Goal: Transaction & Acquisition: Obtain resource

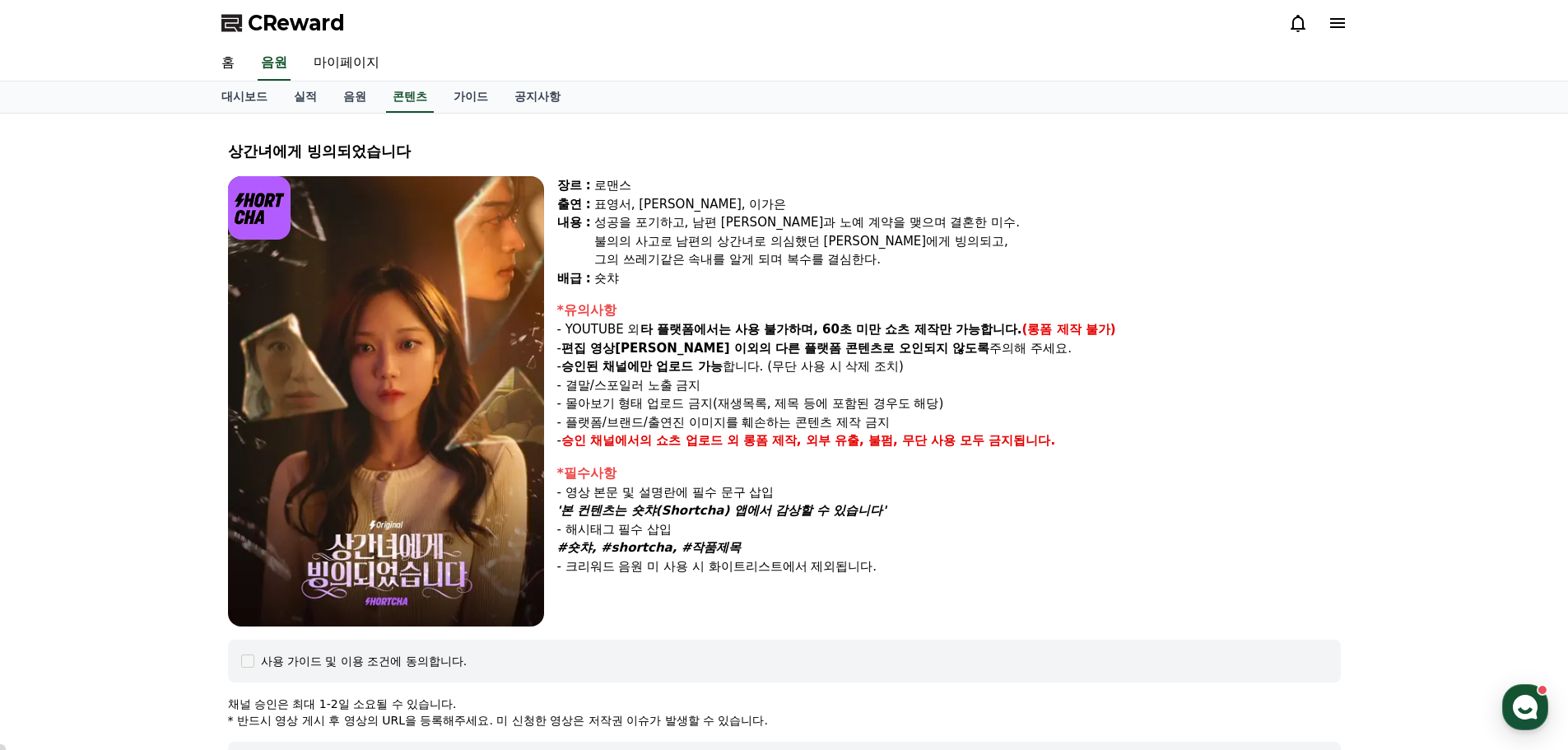
select select
click at [356, 91] on link "음원" at bounding box center [354, 96] width 49 height 31
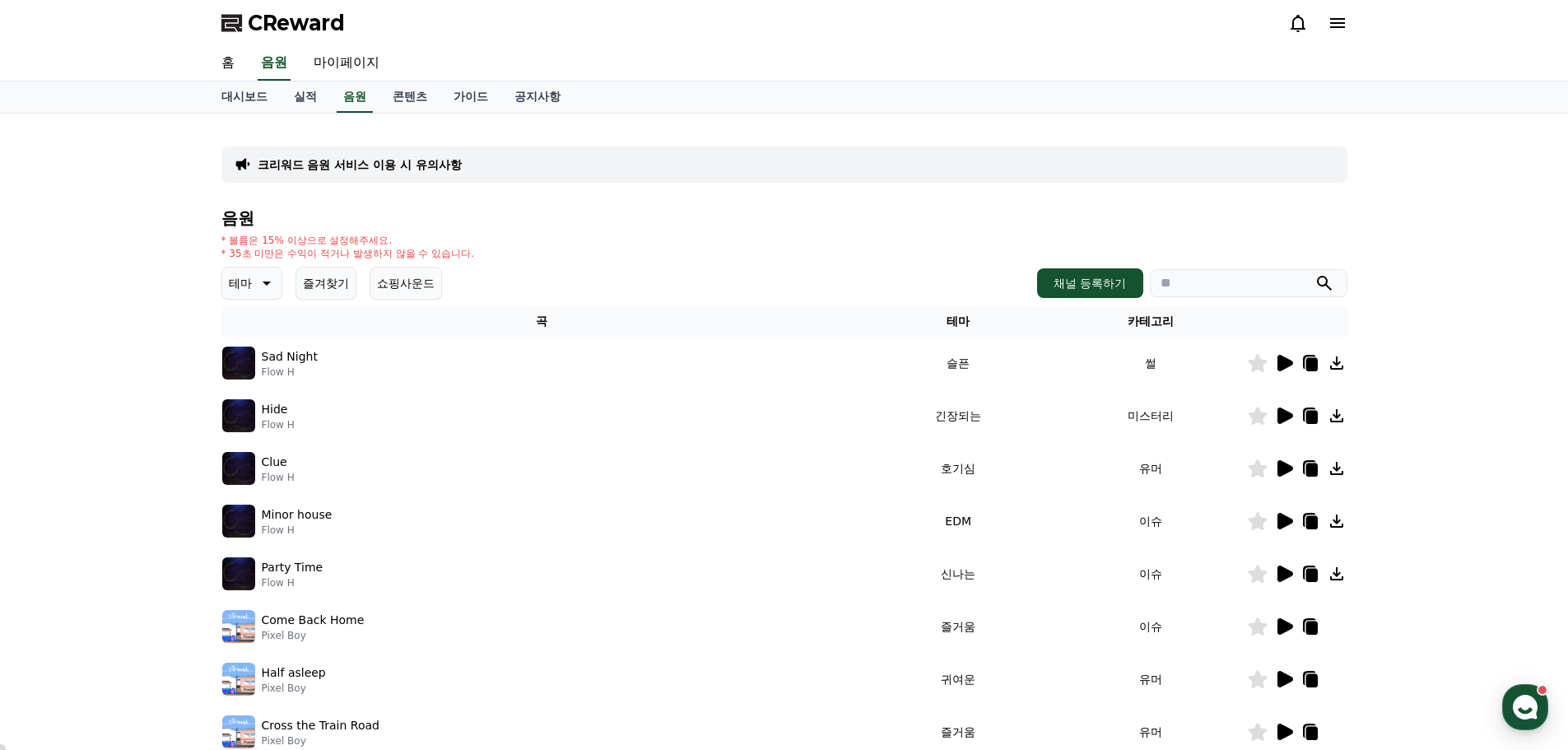
click at [239, 413] on img at bounding box center [239, 415] width 33 height 33
click at [1289, 416] on icon at bounding box center [1285, 416] width 16 height 17
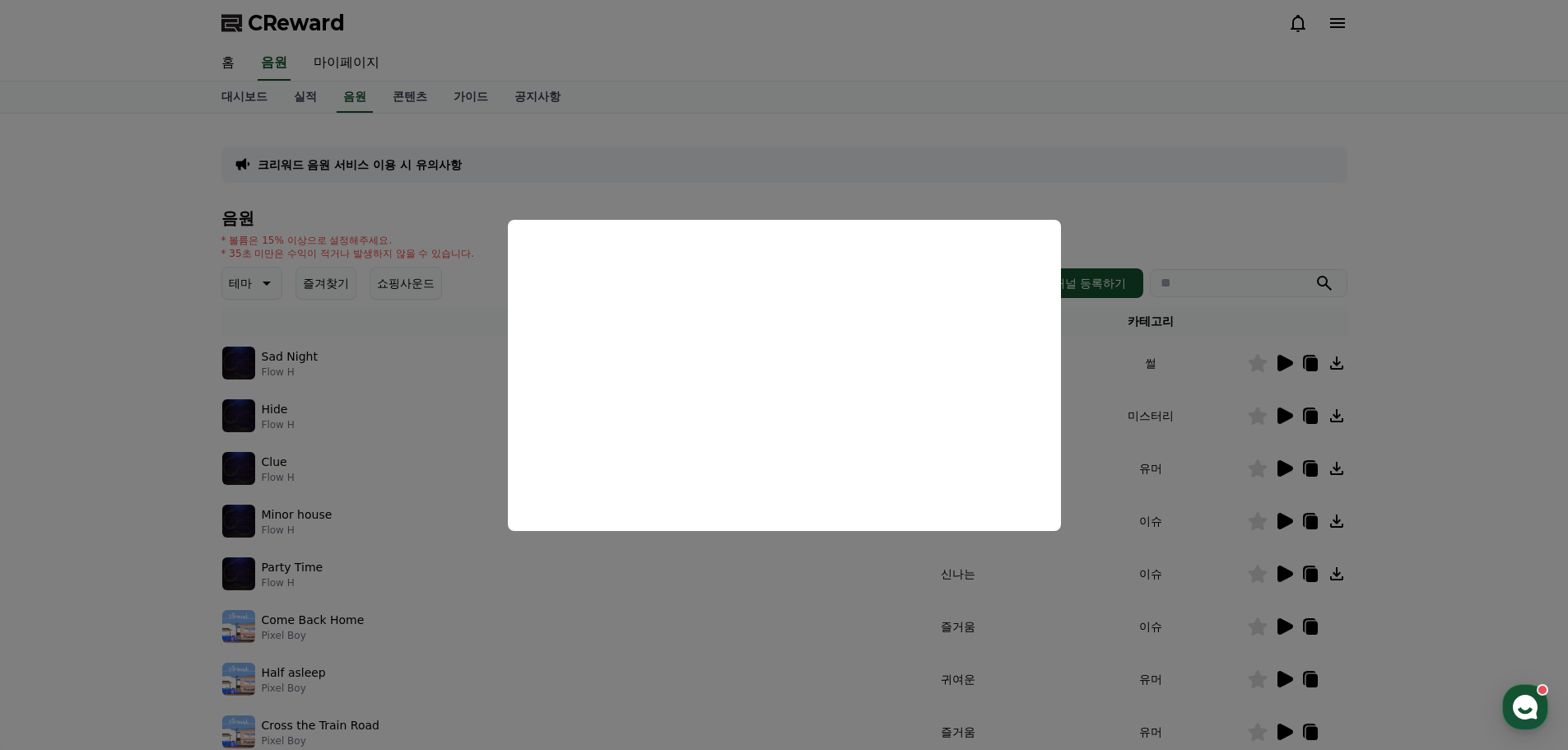
click at [1308, 198] on button "close modal" at bounding box center [784, 375] width 1568 height 750
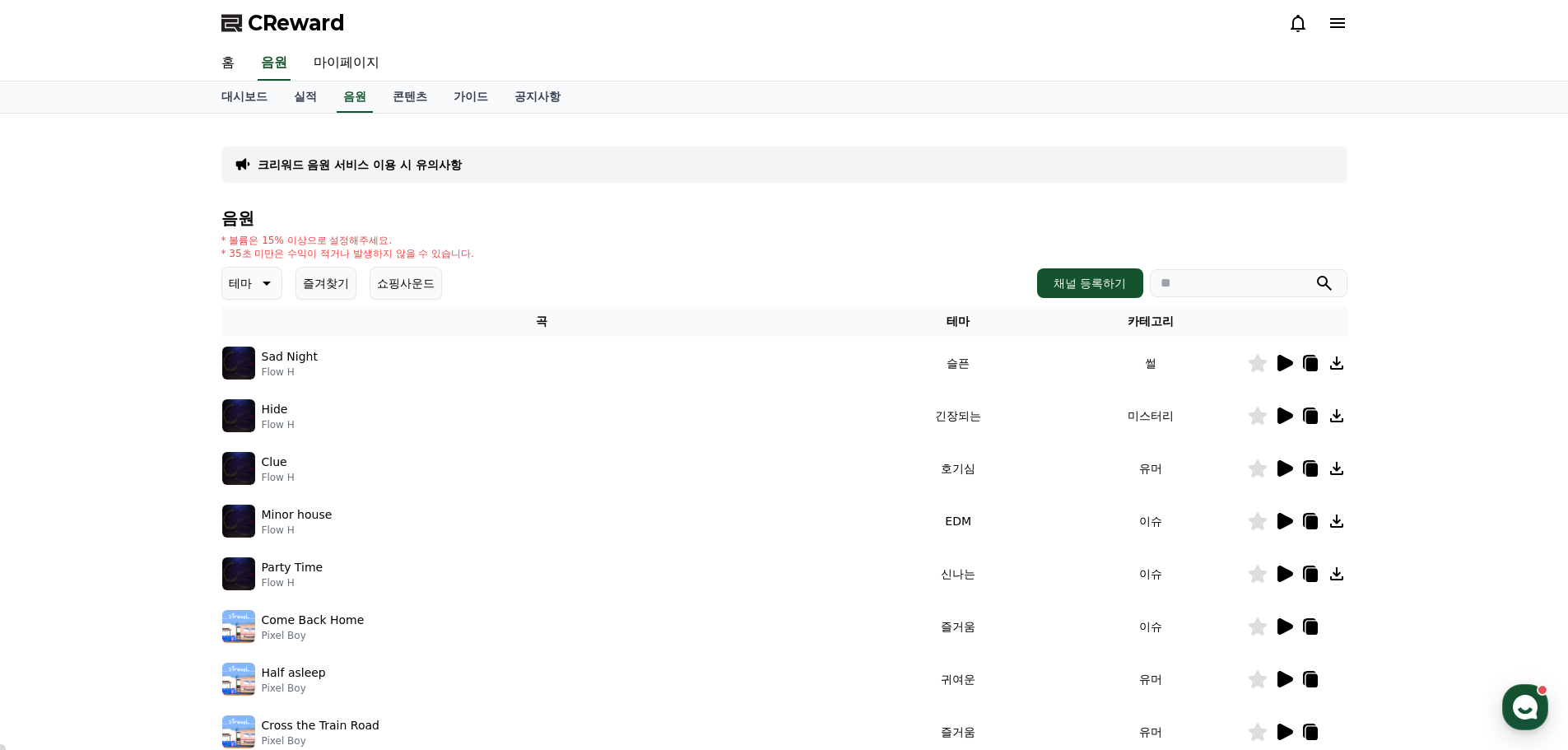
click at [265, 285] on icon at bounding box center [265, 283] width 20 height 20
click at [254, 415] on button "긴장되는" at bounding box center [253, 419] width 59 height 36
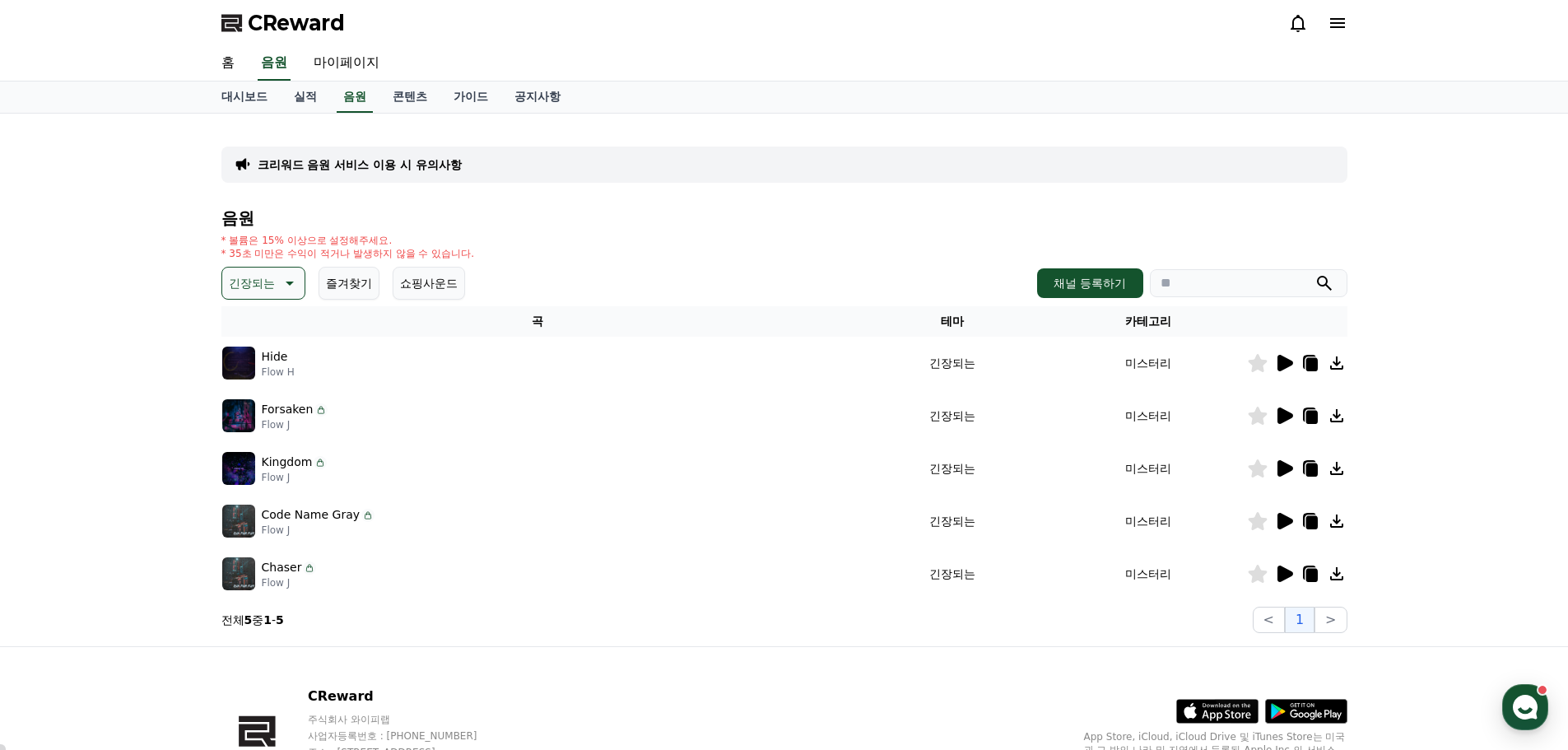
click at [1293, 414] on icon at bounding box center [1284, 416] width 20 height 20
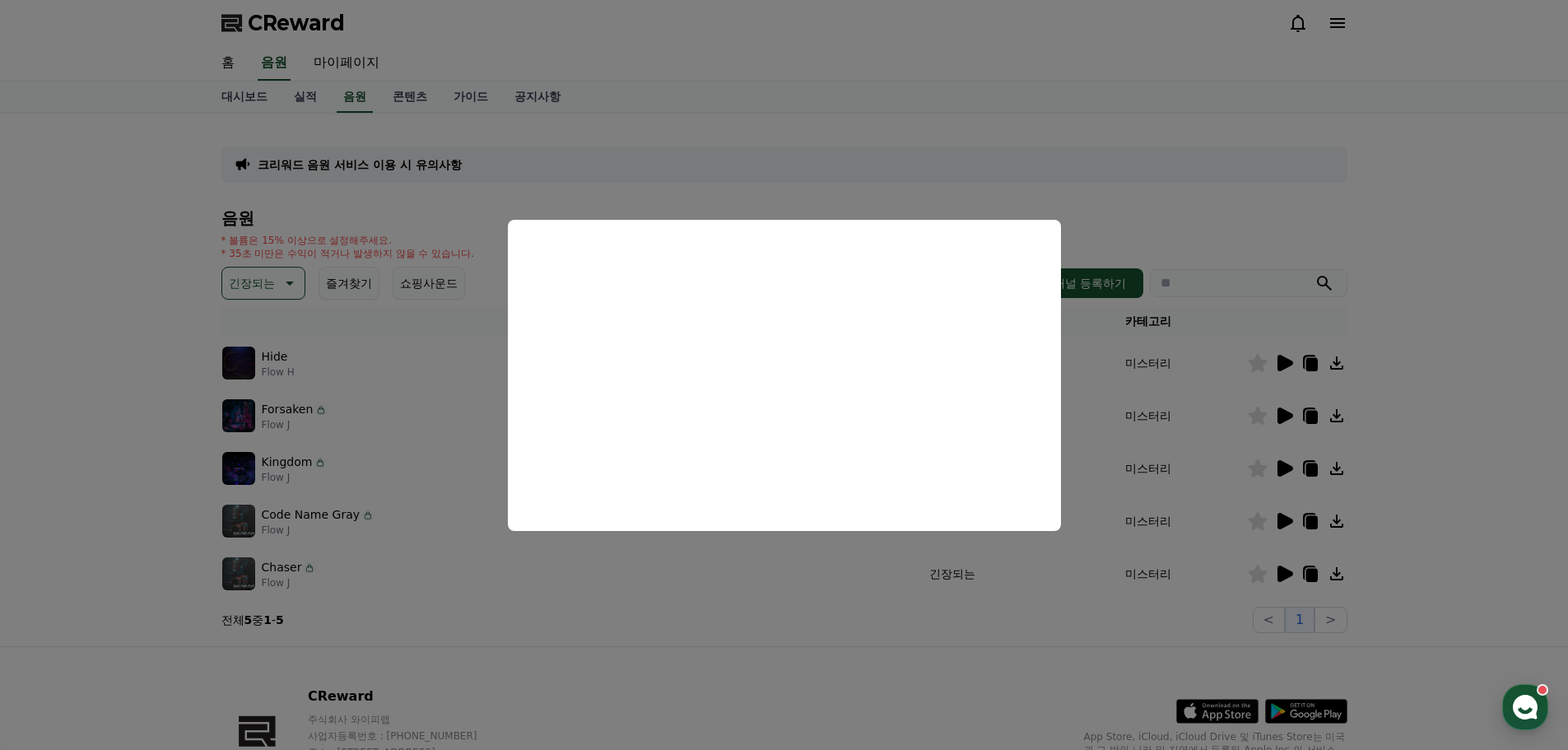
click at [1353, 205] on button "close modal" at bounding box center [784, 375] width 1568 height 750
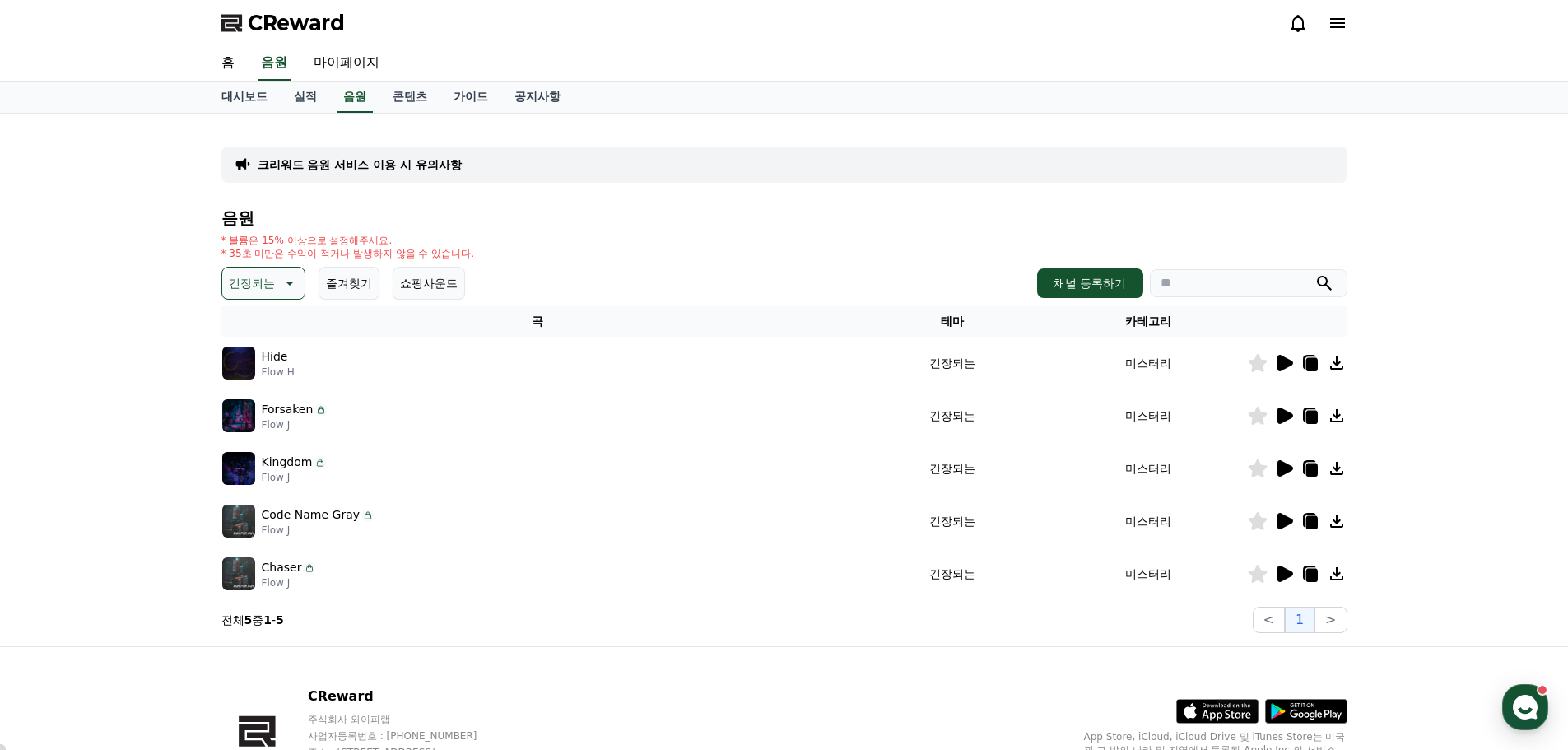
click at [1288, 470] on icon at bounding box center [1285, 469] width 16 height 17
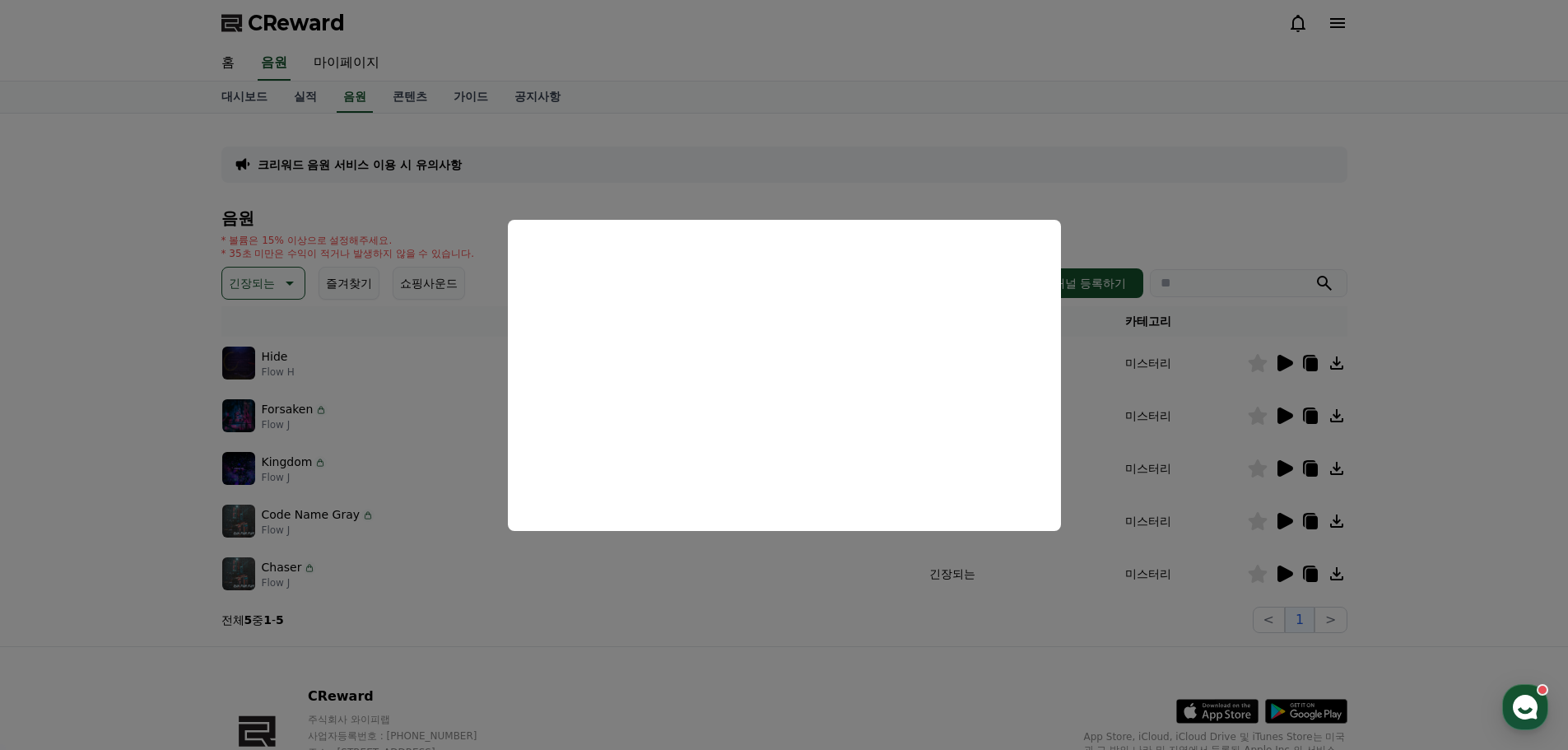
click at [1423, 228] on button "close modal" at bounding box center [784, 375] width 1568 height 750
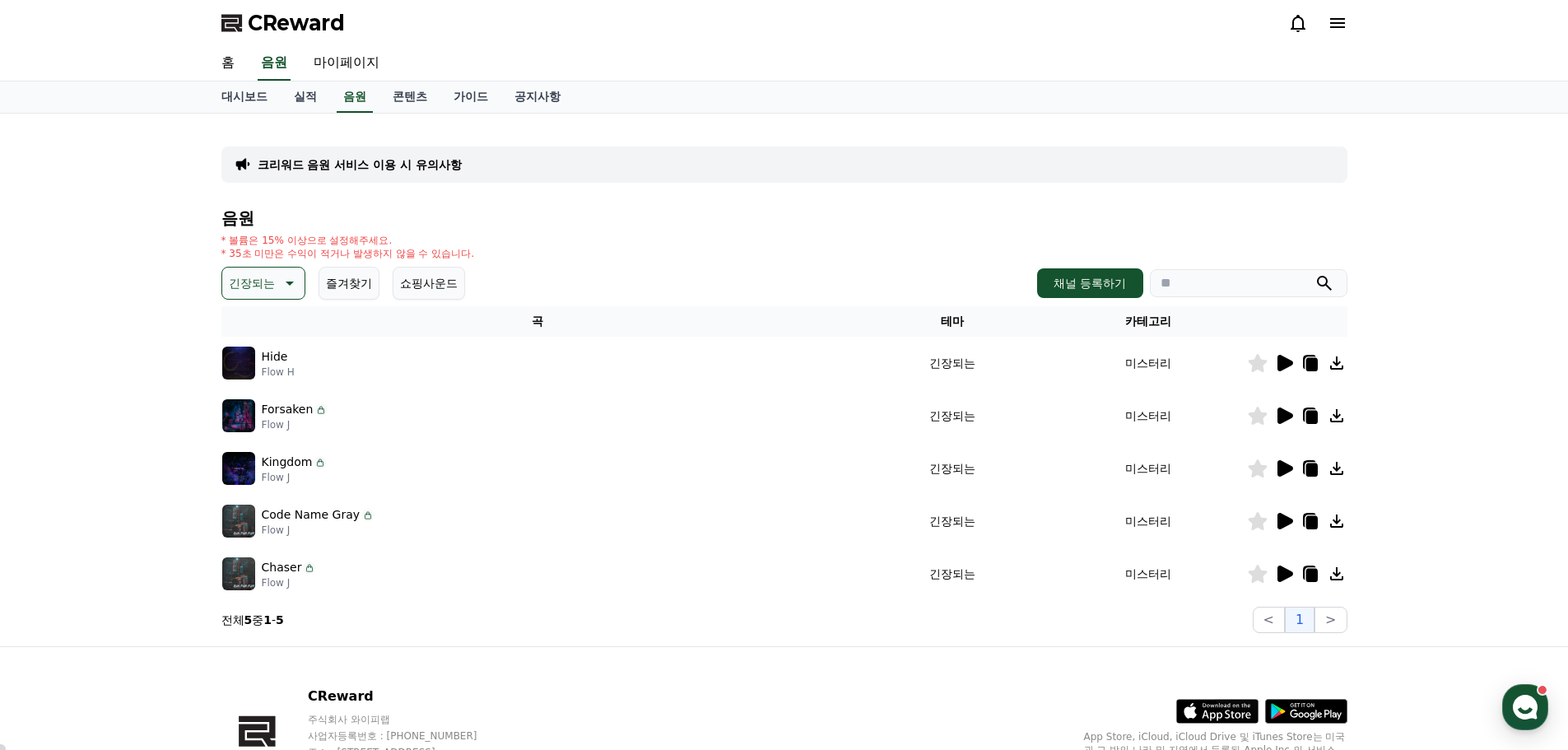
click at [1291, 516] on icon at bounding box center [1284, 521] width 20 height 20
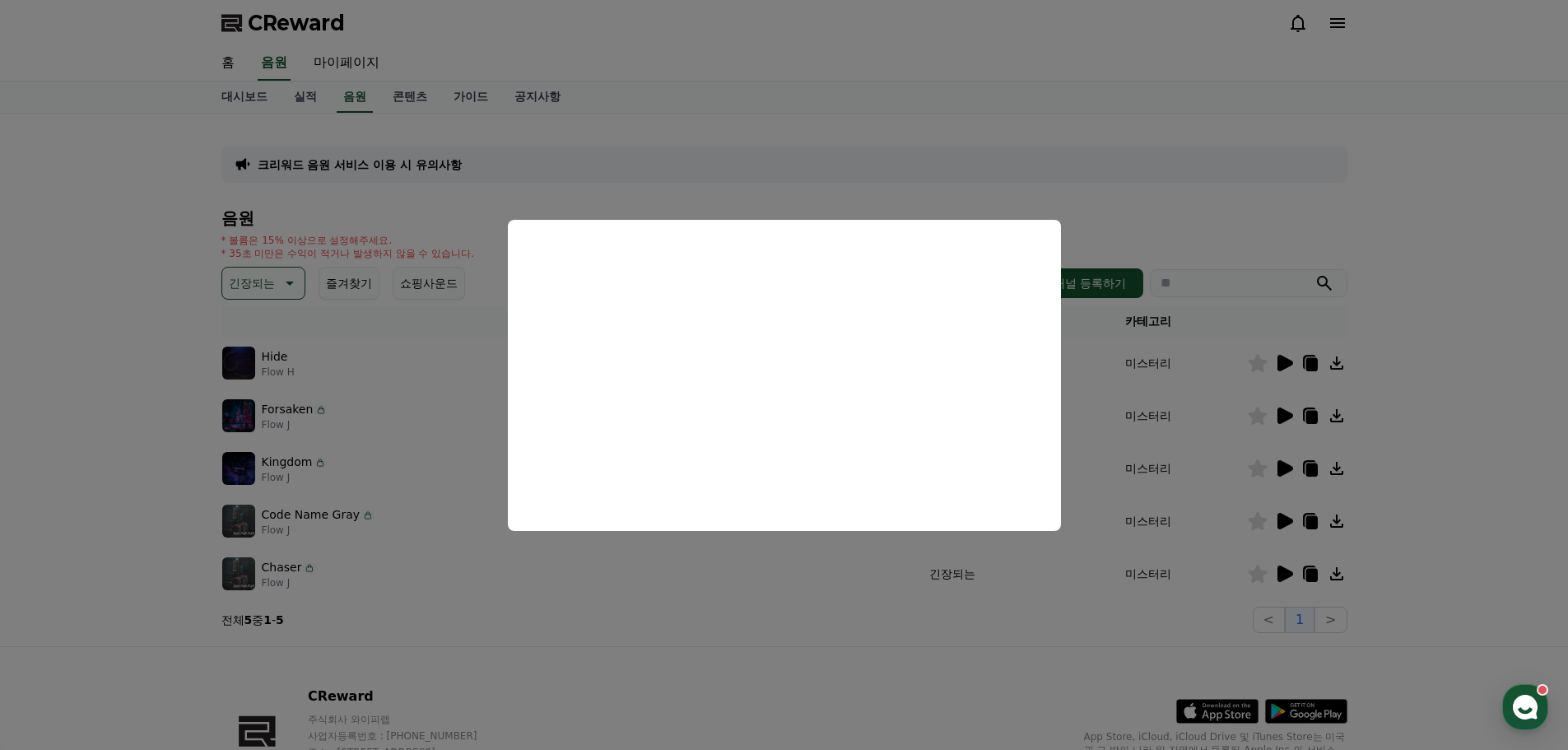
click at [1389, 321] on button "close modal" at bounding box center [784, 375] width 1568 height 750
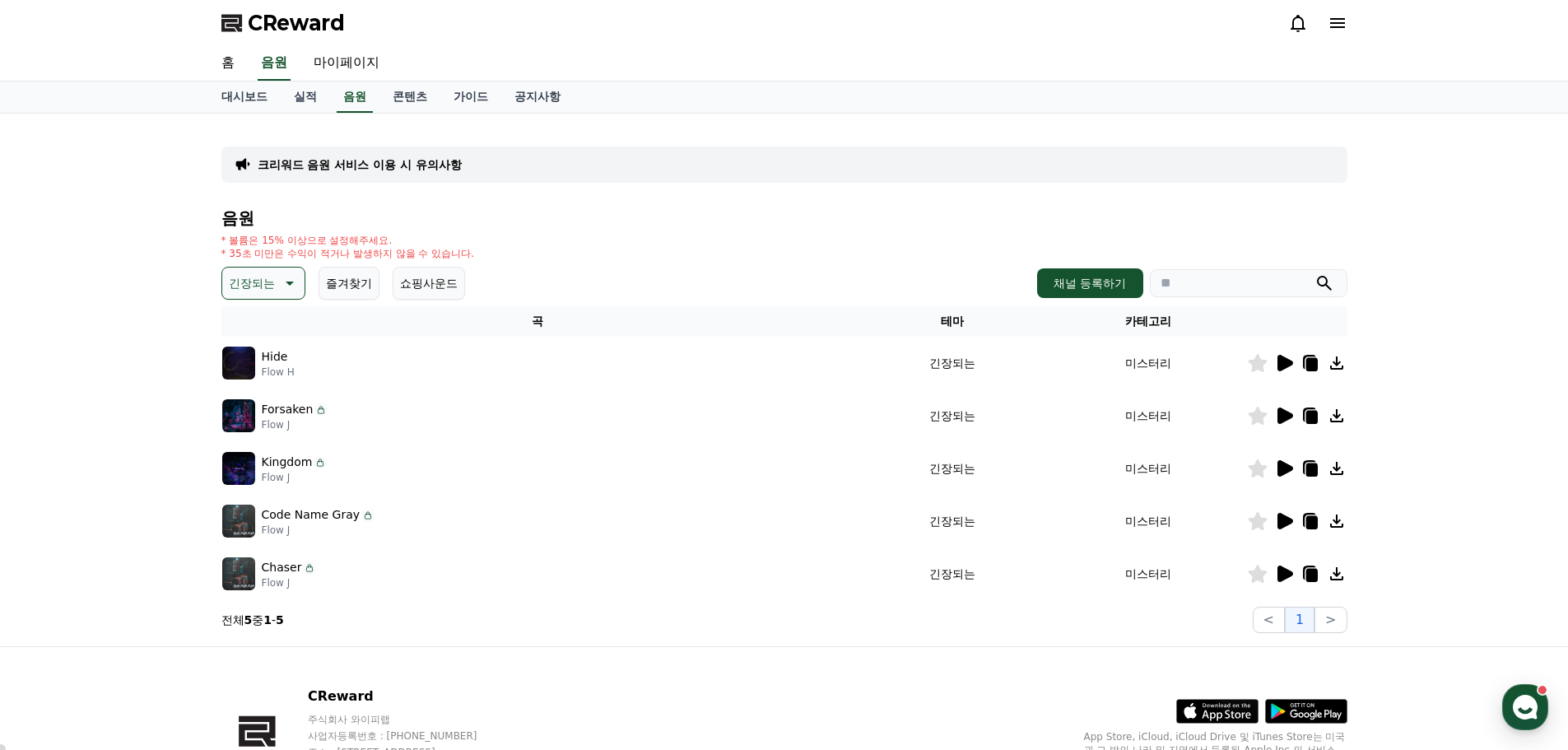
click at [1280, 567] on icon at bounding box center [1285, 574] width 16 height 17
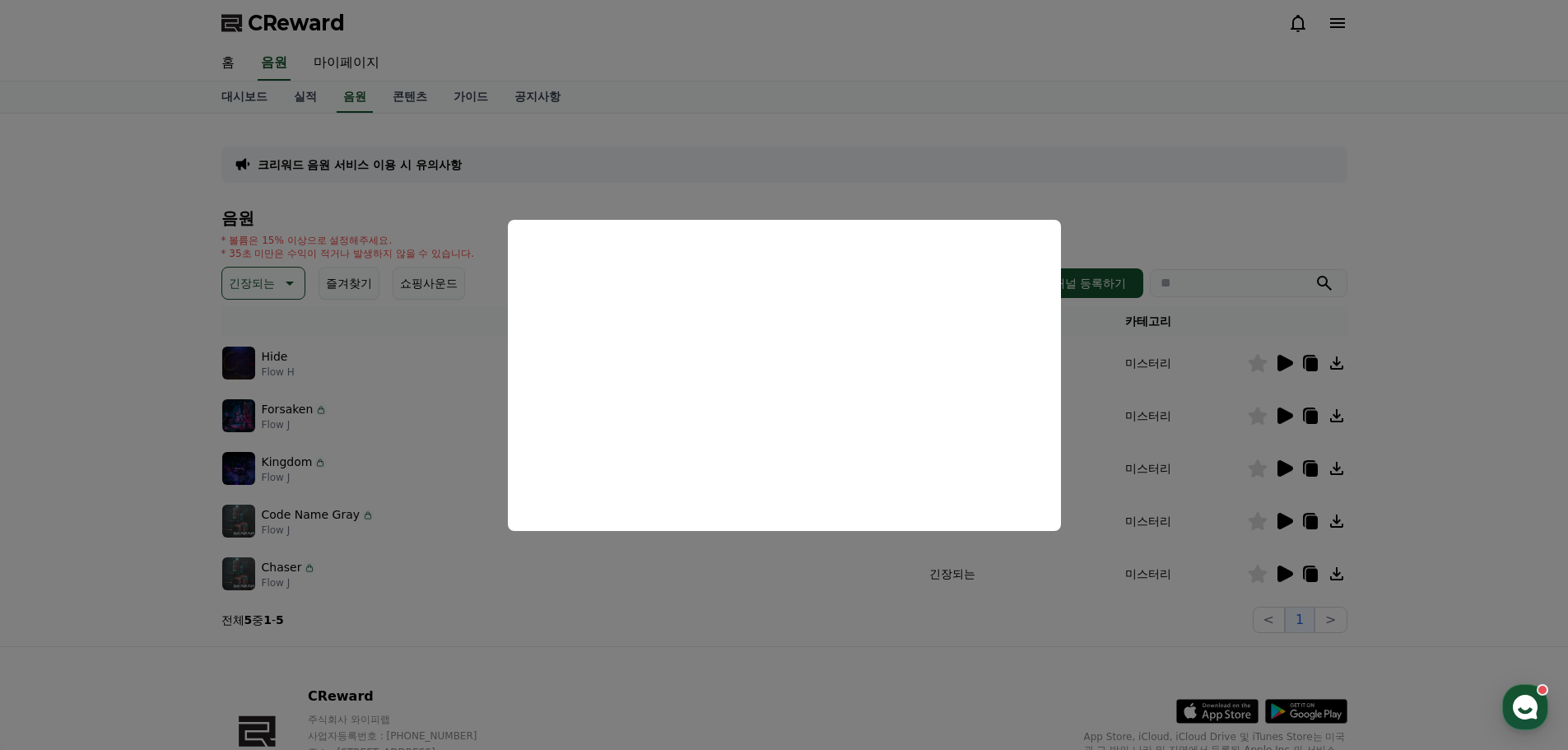
click at [1459, 351] on button "close modal" at bounding box center [784, 375] width 1568 height 750
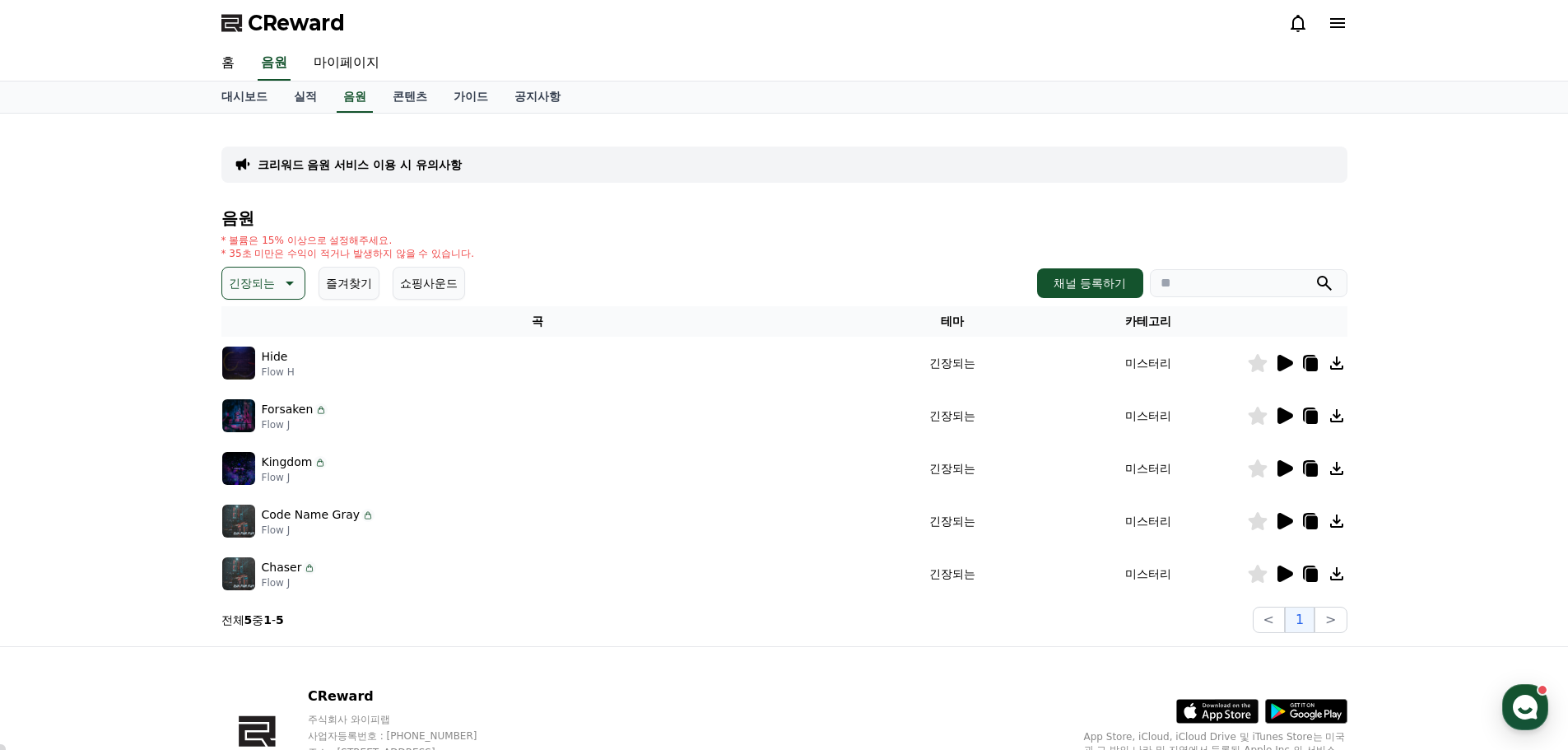
click at [1283, 465] on icon at bounding box center [1285, 469] width 16 height 17
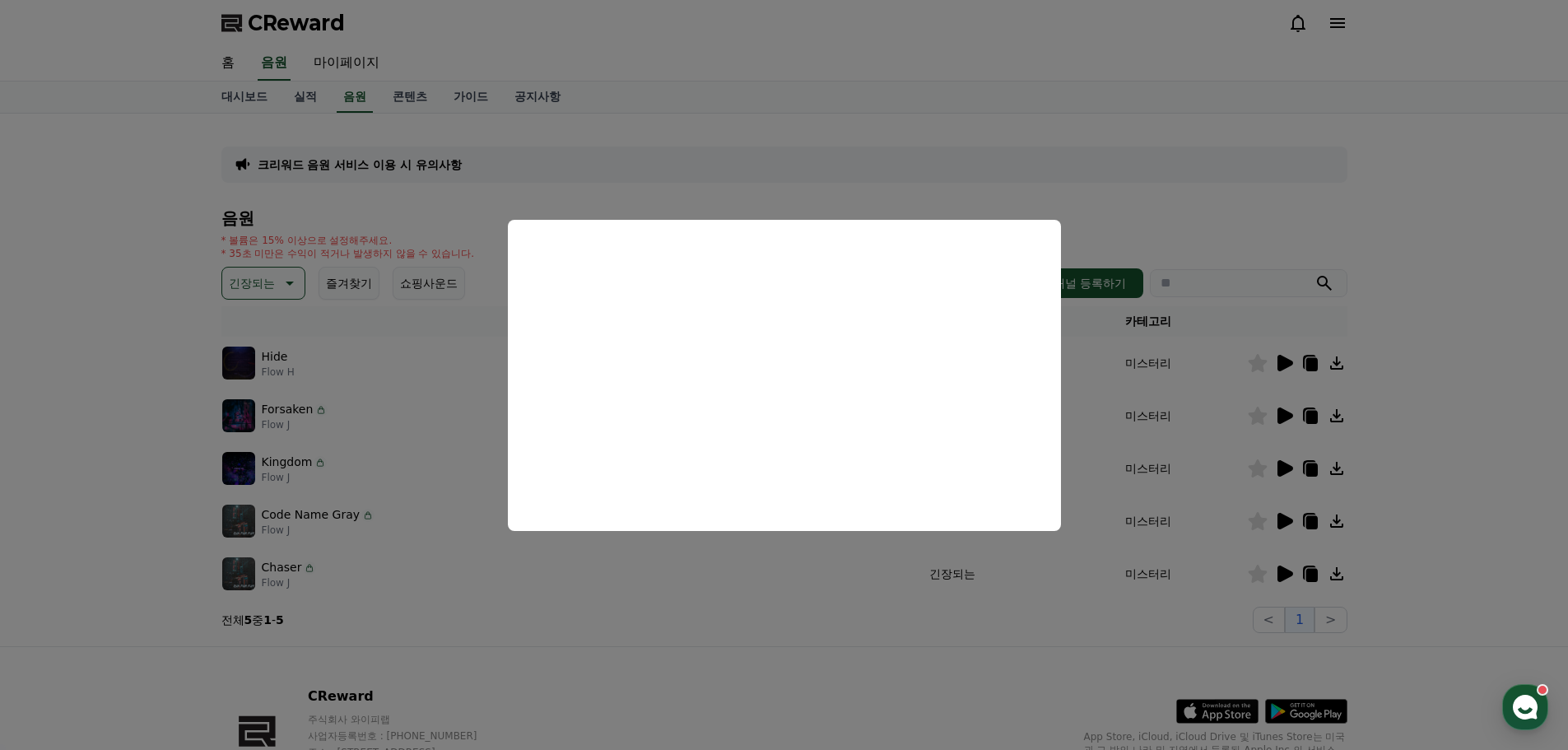
click at [1397, 421] on button "close modal" at bounding box center [784, 375] width 1568 height 750
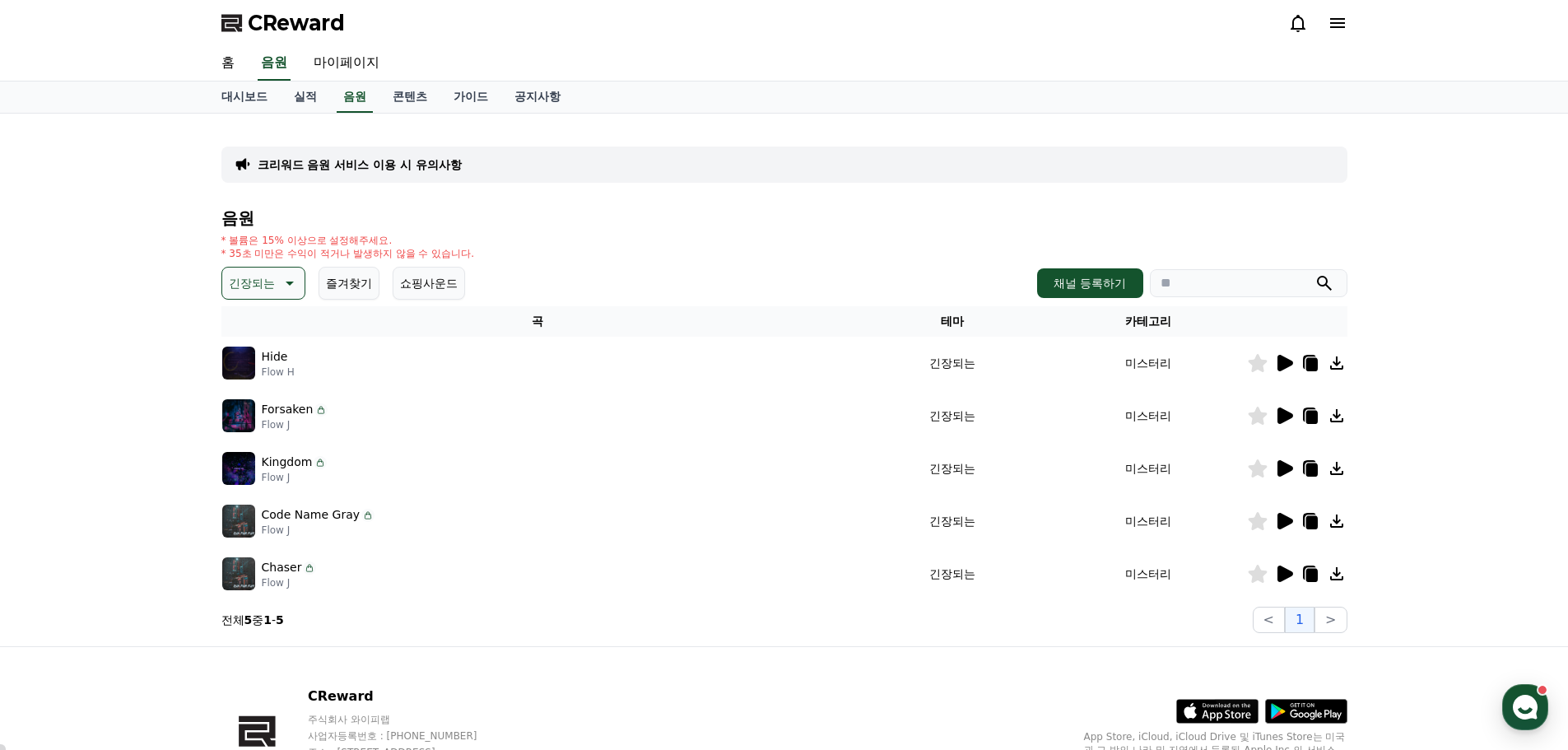
click at [1313, 465] on icon at bounding box center [1312, 470] width 12 height 13
click at [789, 234] on div "* 볼륨은 15% 이상으로 설정해주세요. * 35초 미만은 수익이 적거나 발생하지 않을 수 있습니다." at bounding box center [784, 246] width 1126 height 26
click at [1191, 186] on div "크리워드 음원 서비스 이용 시 유의사항 음원 * 볼륨은 15% 이상으로 설정해주세요. * 35초 미만은 수익이 적거나 발생하지 않을 수 있습니…" at bounding box center [784, 379] width 1126 height 506
click at [414, 96] on link "콘텐츠" at bounding box center [409, 96] width 61 height 31
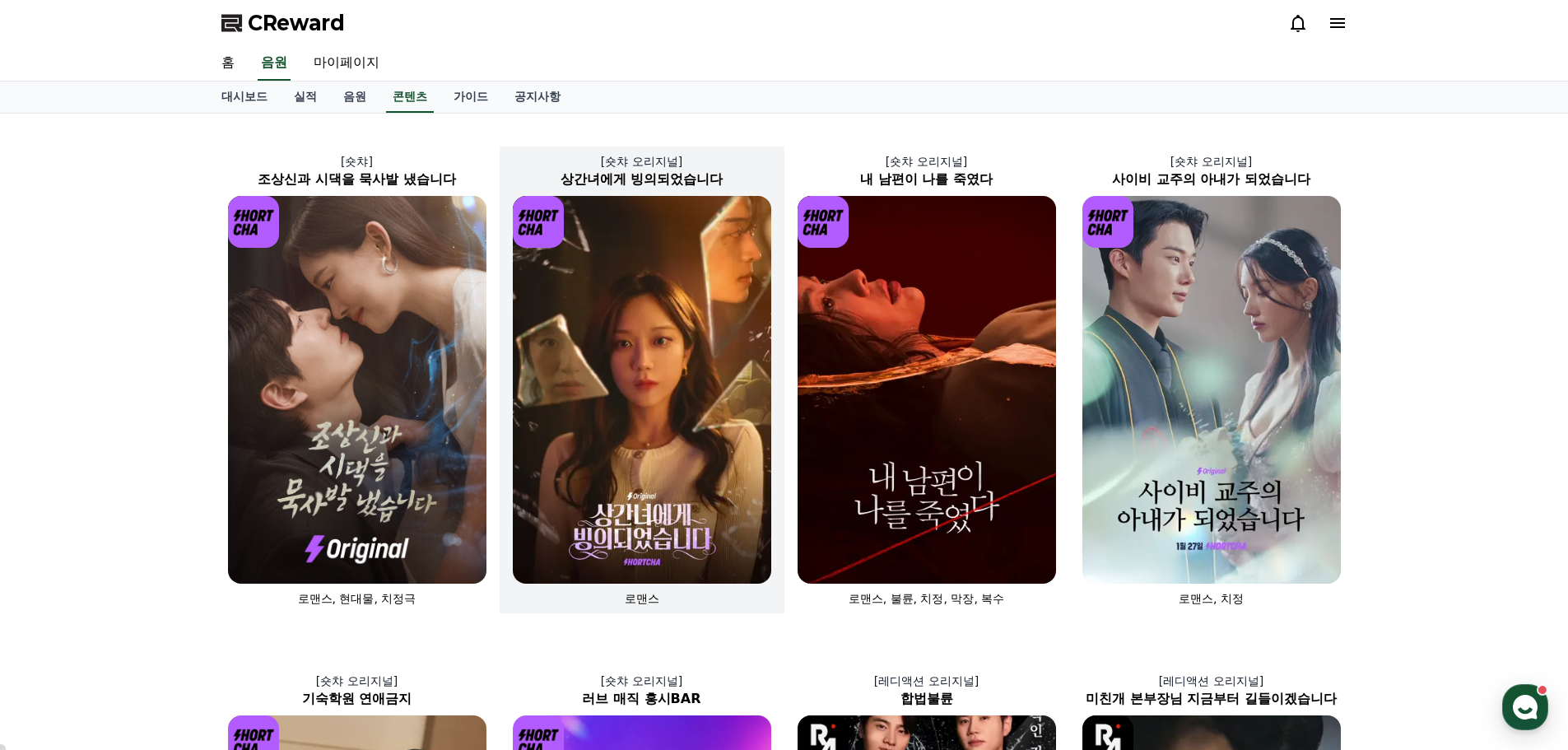
click at [614, 286] on img at bounding box center [642, 389] width 259 height 388
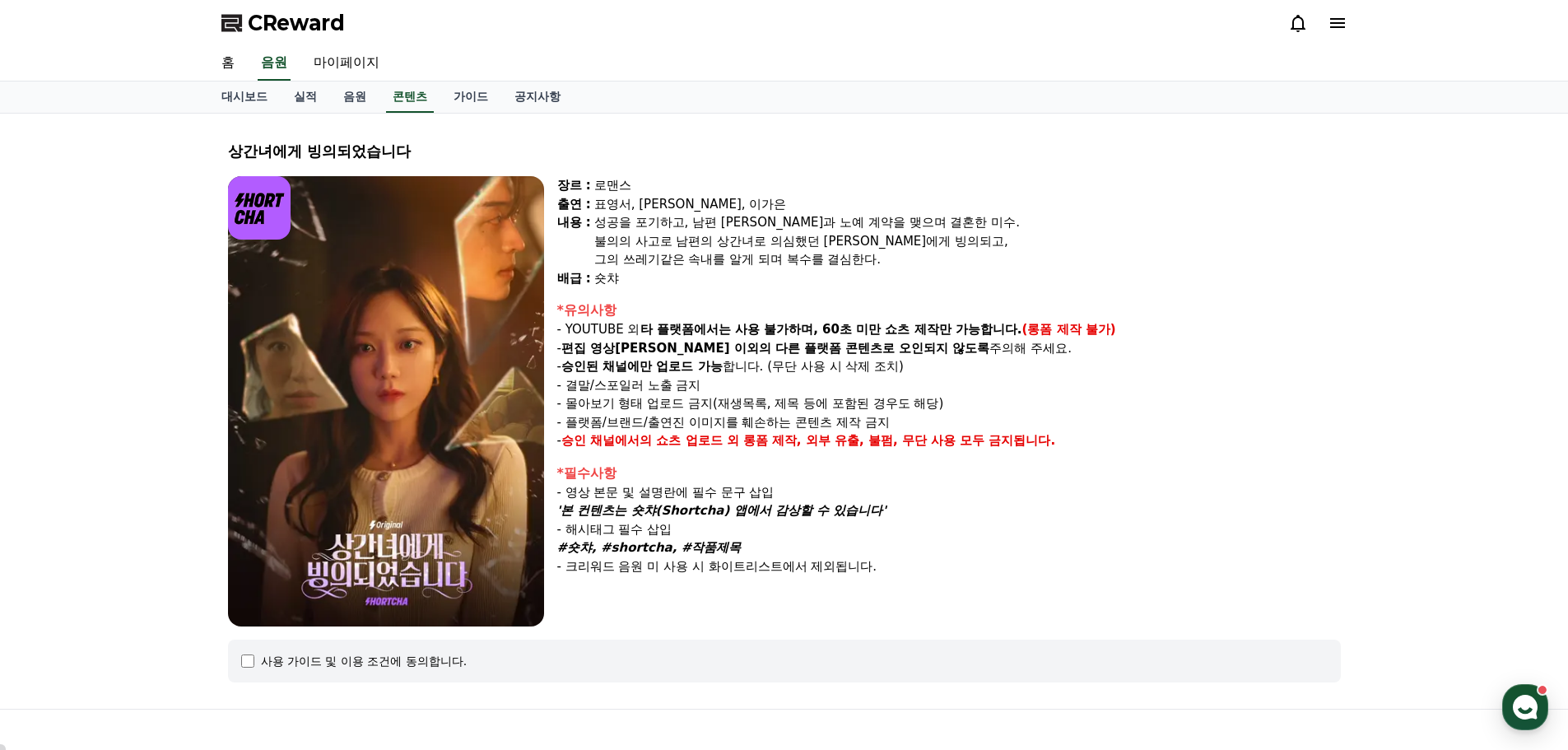
select select
drag, startPoint x: 229, startPoint y: 152, endPoint x: 435, endPoint y: 143, distance: 206.2
click at [435, 143] on div "상간녀에게 빙의되었습니다" at bounding box center [784, 152] width 1113 height 23
copy div "상간녀에게 빙의되었습니다"
drag, startPoint x: 557, startPoint y: 185, endPoint x: 686, endPoint y: 270, distance: 154.5
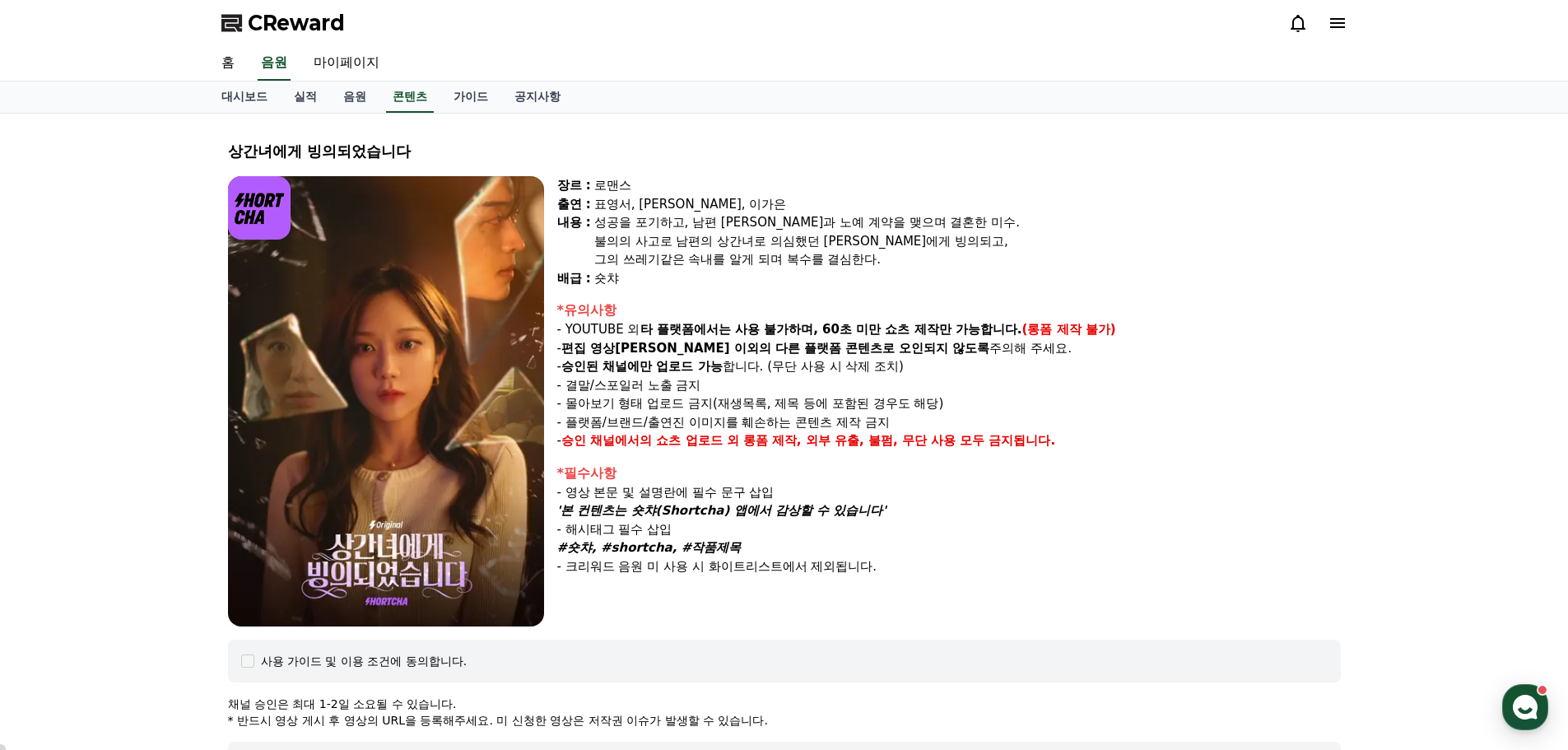
click at [686, 270] on div "장르 : 로맨스 출연 : 표영서, 권혁현, 이가은 내용 : 성공을 포기하고, 남편 수혁과 노예 계약을 맺으며 결혼한 미수. 불의의 사고로 남편…" at bounding box center [949, 231] width 784 height 111
copy div "장르 : 로맨스 출연 : 표영서, 권혁현, 이가은 내용 : 성공을 포기하고, 남편 수혁과 노예 계약을 맺으며 결혼한 미수. 불의의 사고로 남편…"
click at [650, 205] on div "표영서, [PERSON_NAME], 이가은" at bounding box center [968, 204] width 747 height 19
drag, startPoint x: 229, startPoint y: 142, endPoint x: 425, endPoint y: 146, distance: 196.0
click at [425, 146] on div "상간녀에게 빙의되었습니다" at bounding box center [784, 152] width 1113 height 23
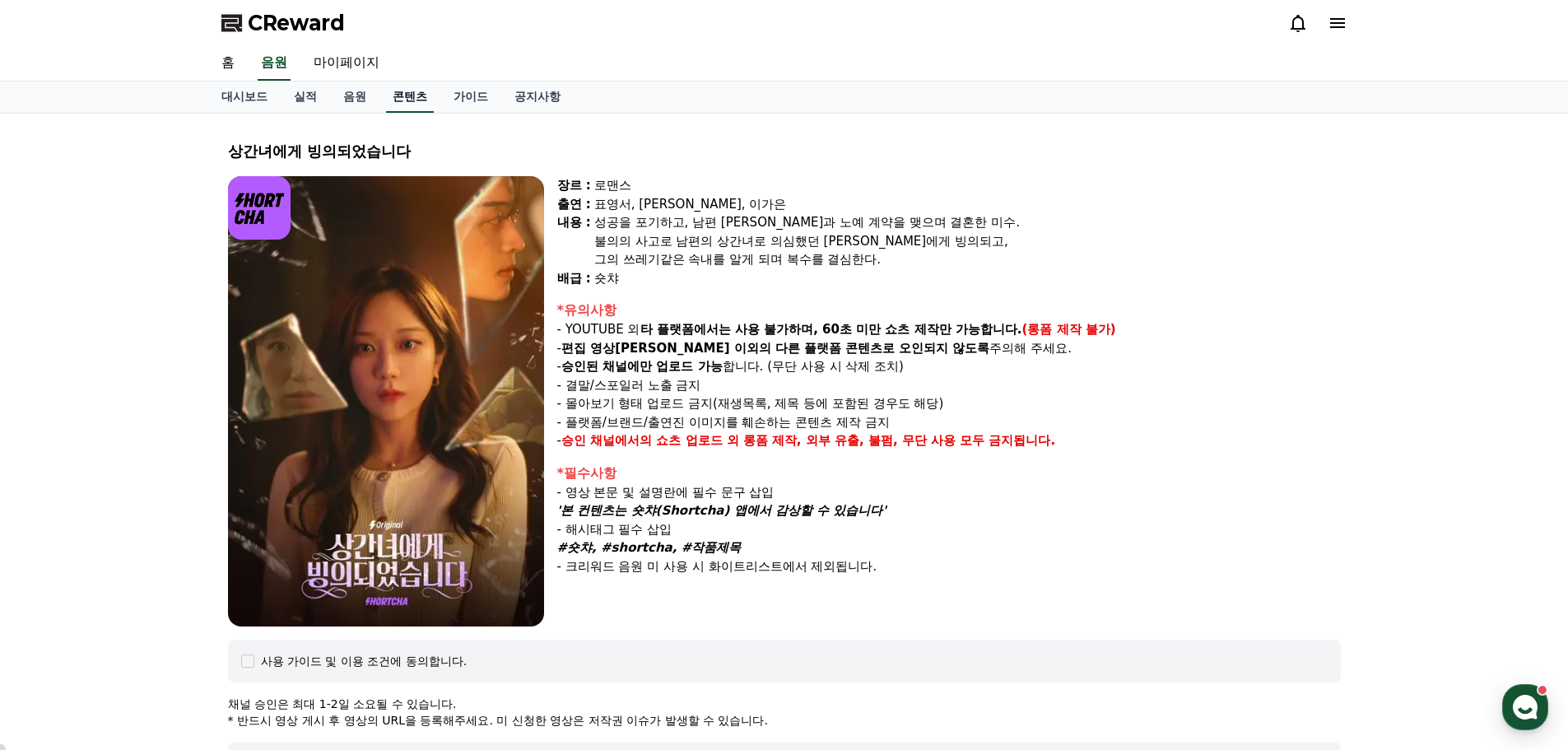
copy div "상간녀에게 빙의되었습니다"
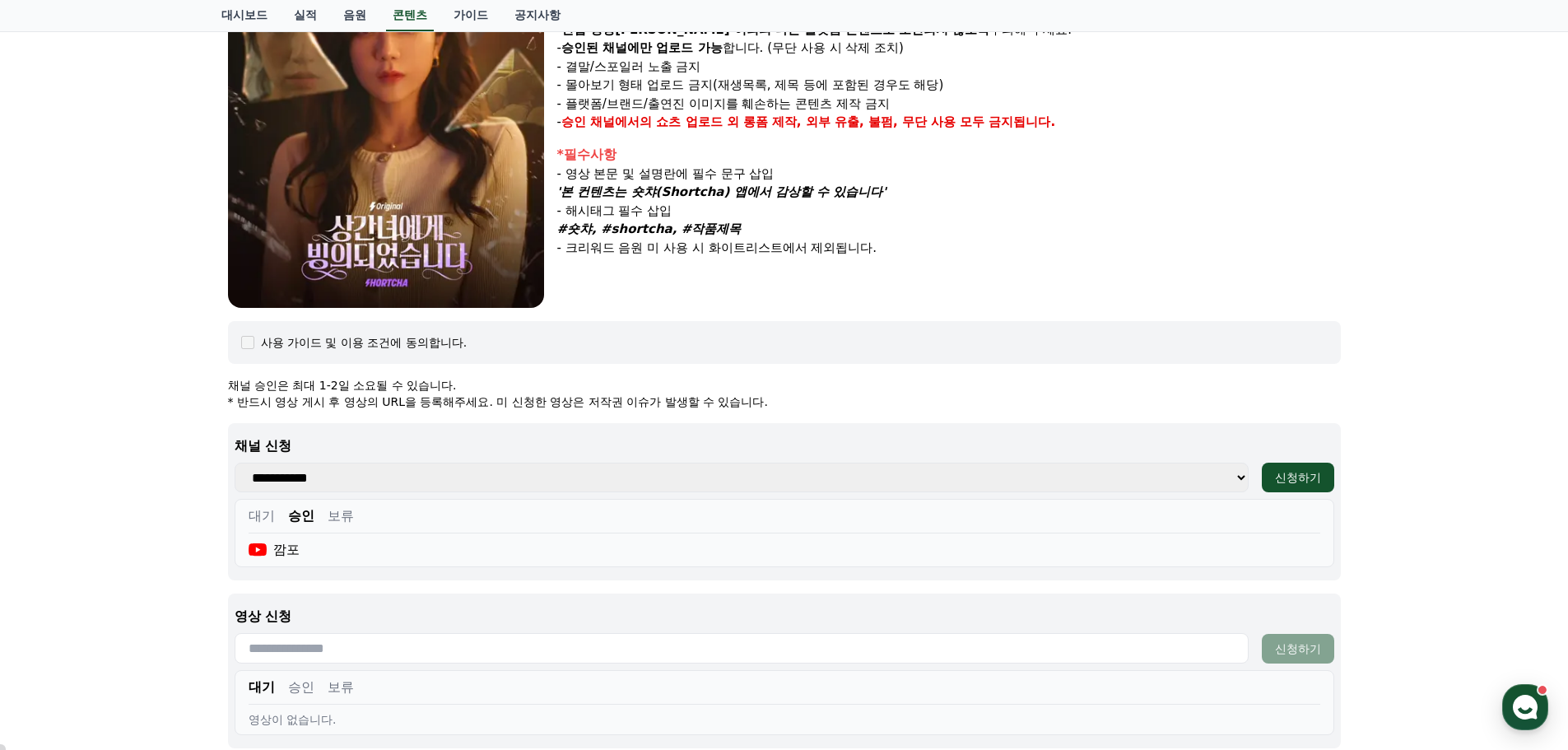
scroll to position [644, 0]
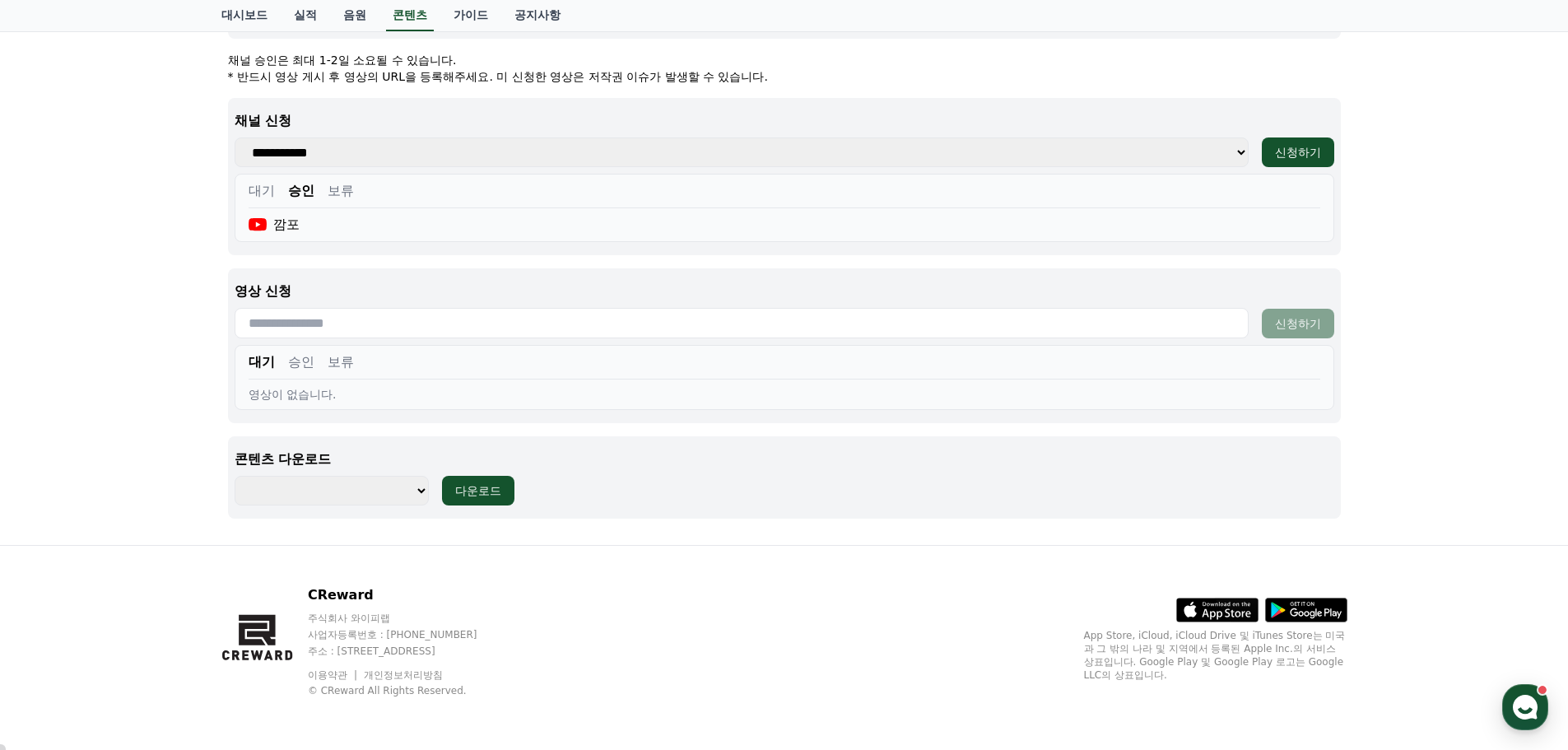
click at [368, 326] on input "text" at bounding box center [742, 323] width 1015 height 30
paste input "**********"
type input "**********"
click at [1280, 314] on button "신청하기" at bounding box center [1298, 323] width 73 height 29
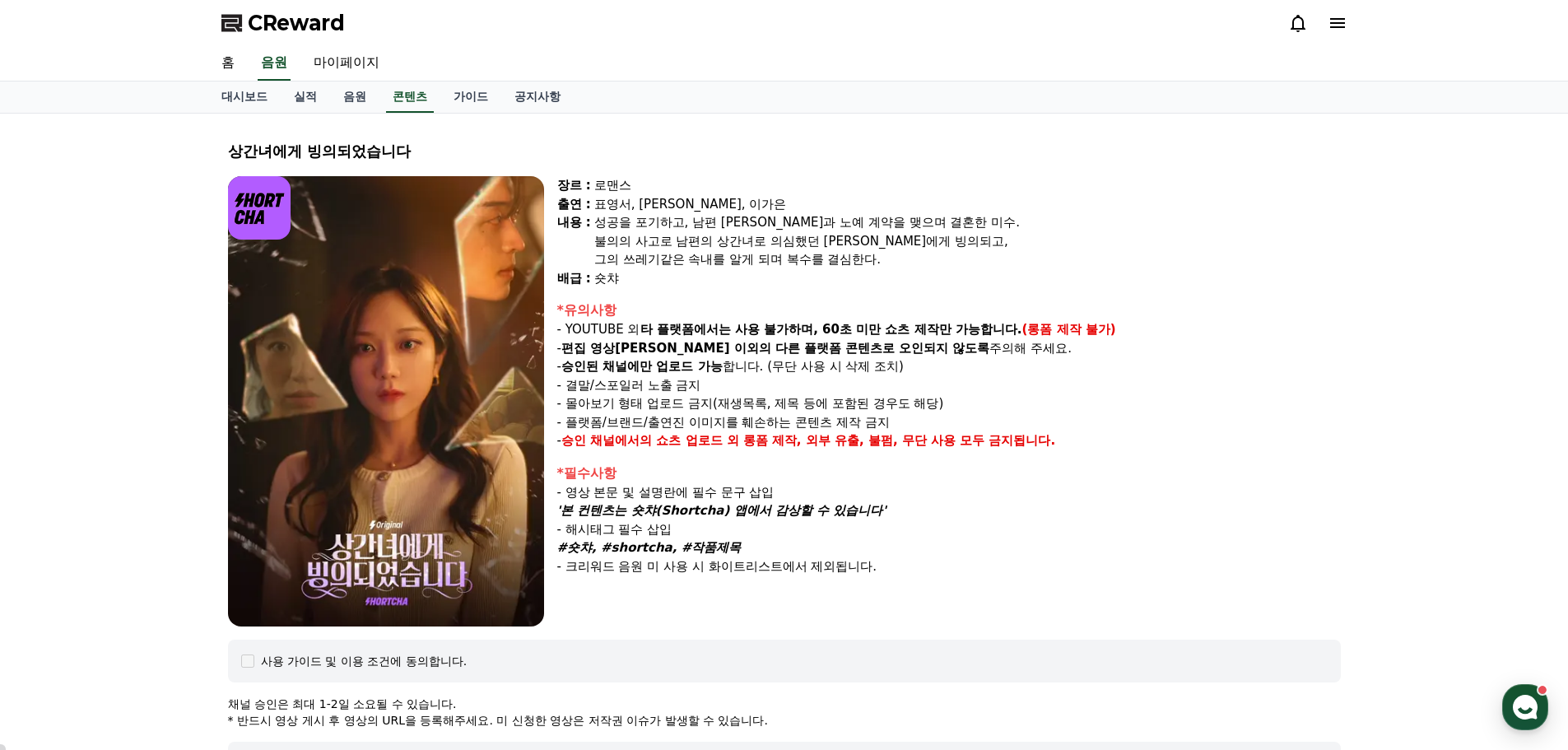
select select
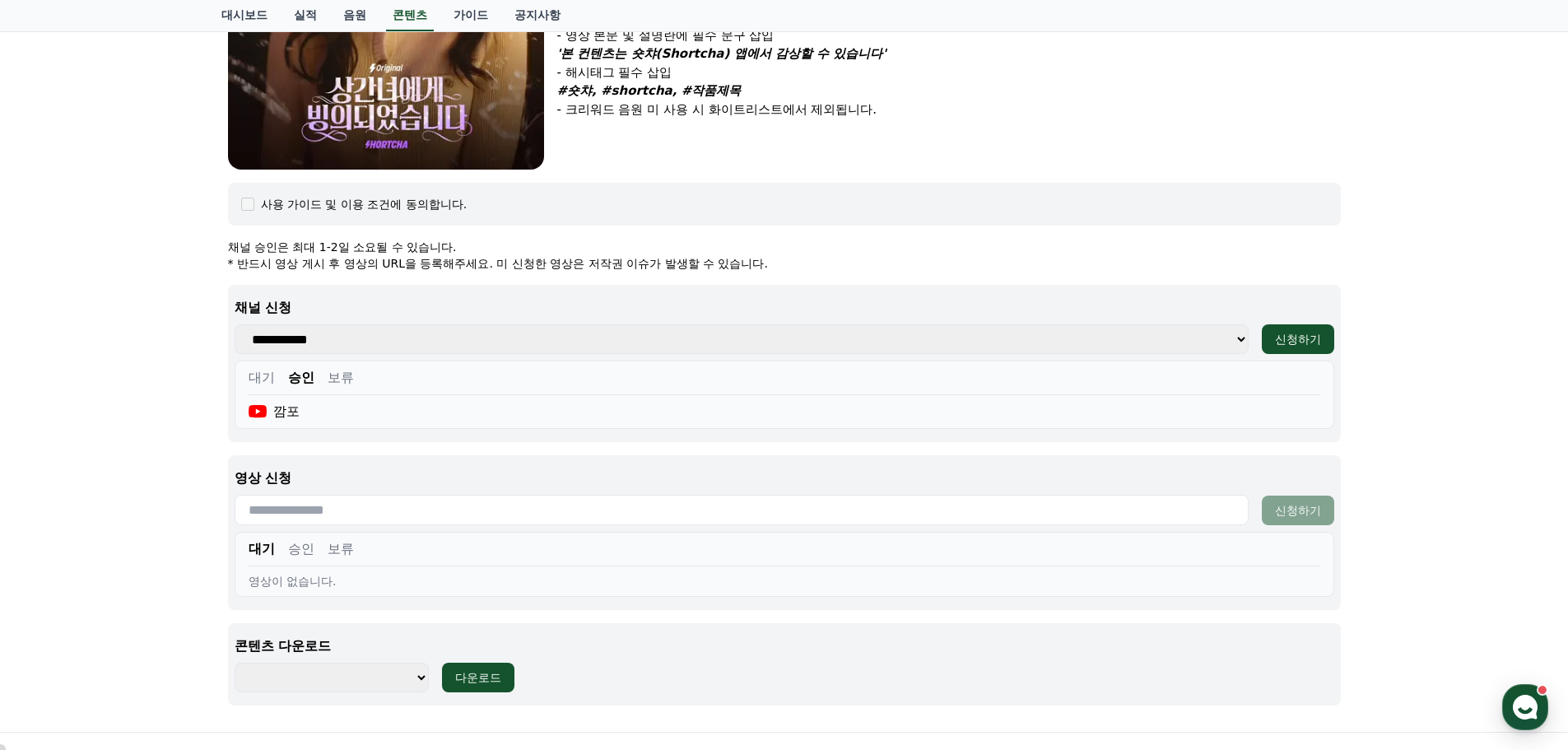
scroll to position [608, 0]
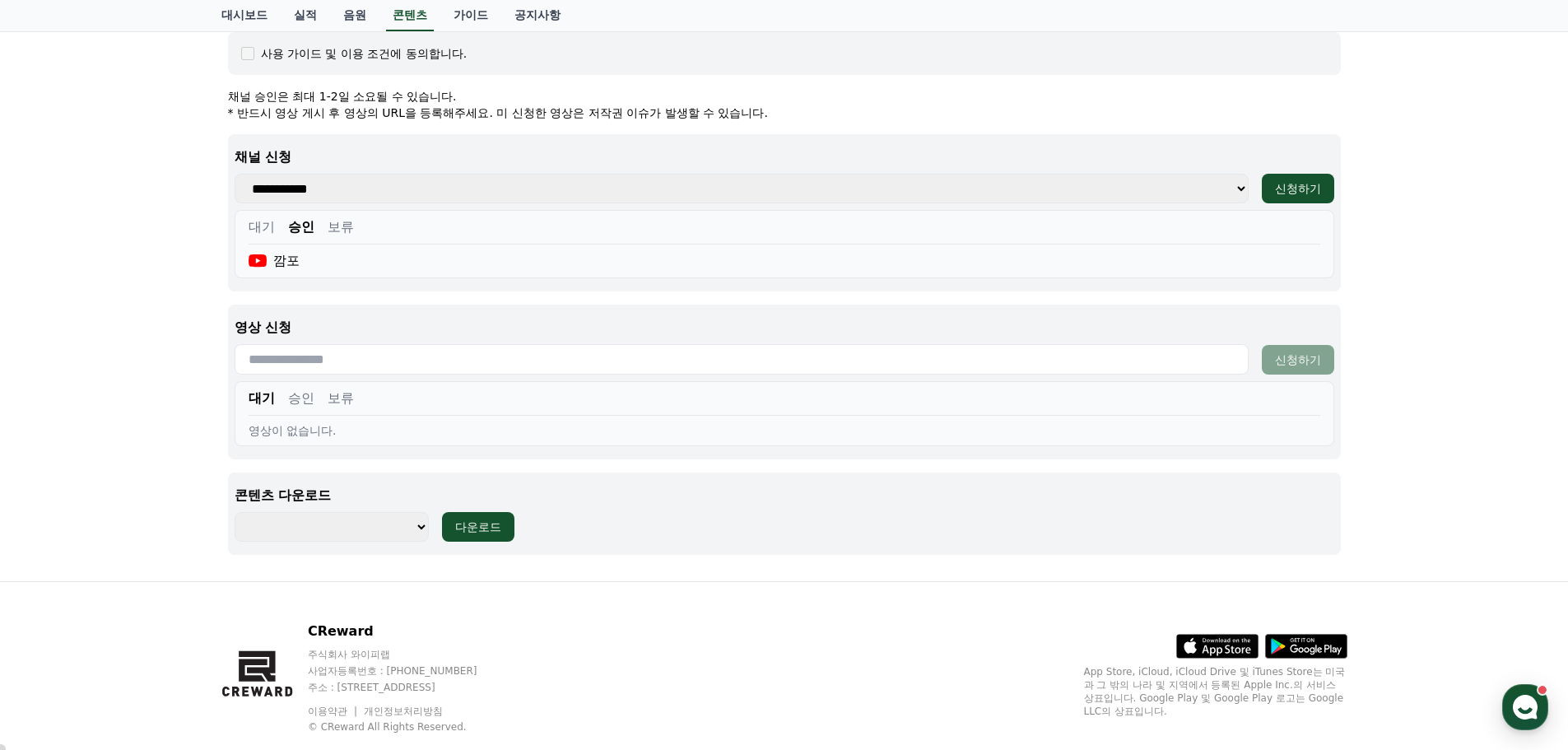
click at [301, 396] on button "승인" at bounding box center [301, 398] width 26 height 20
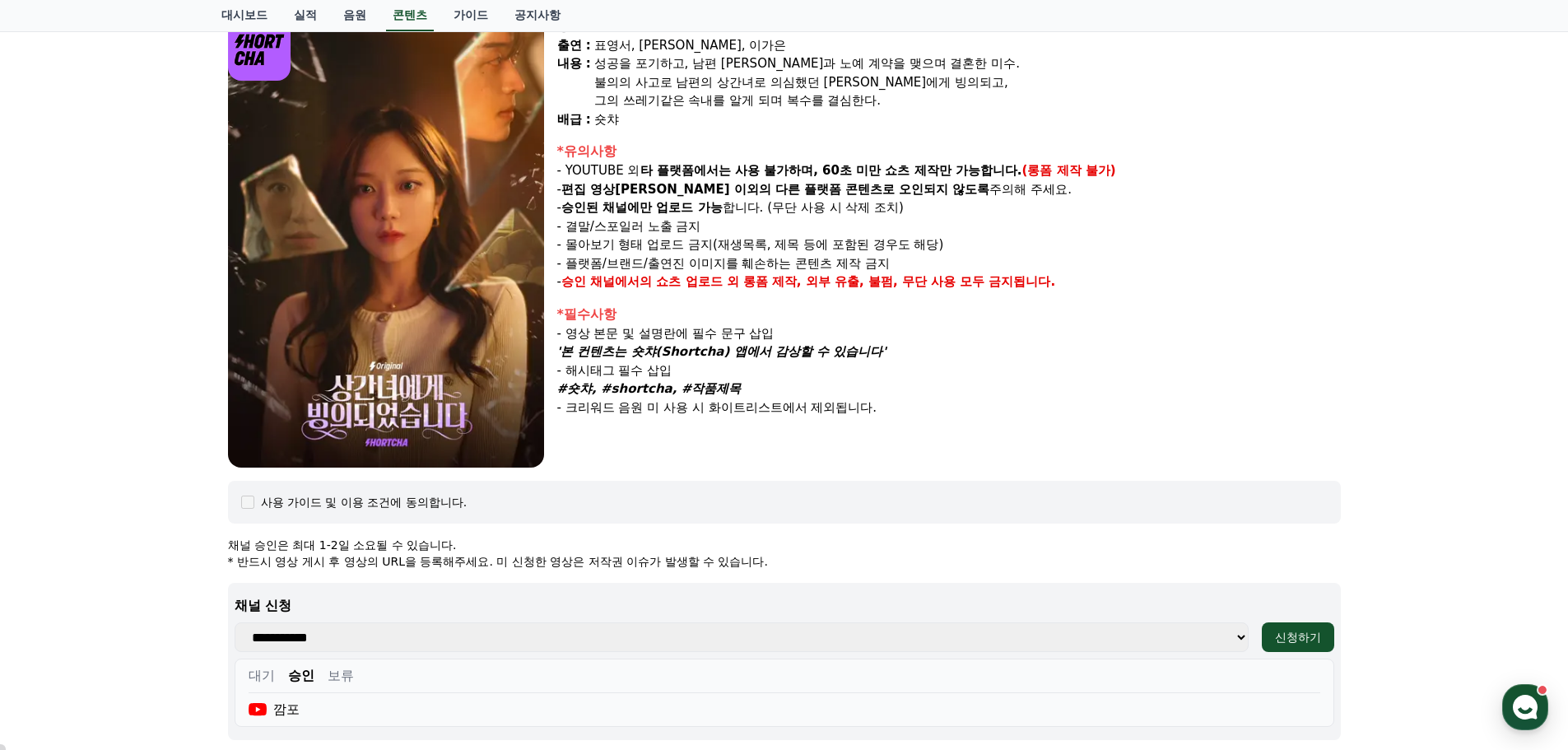
scroll to position [0, 0]
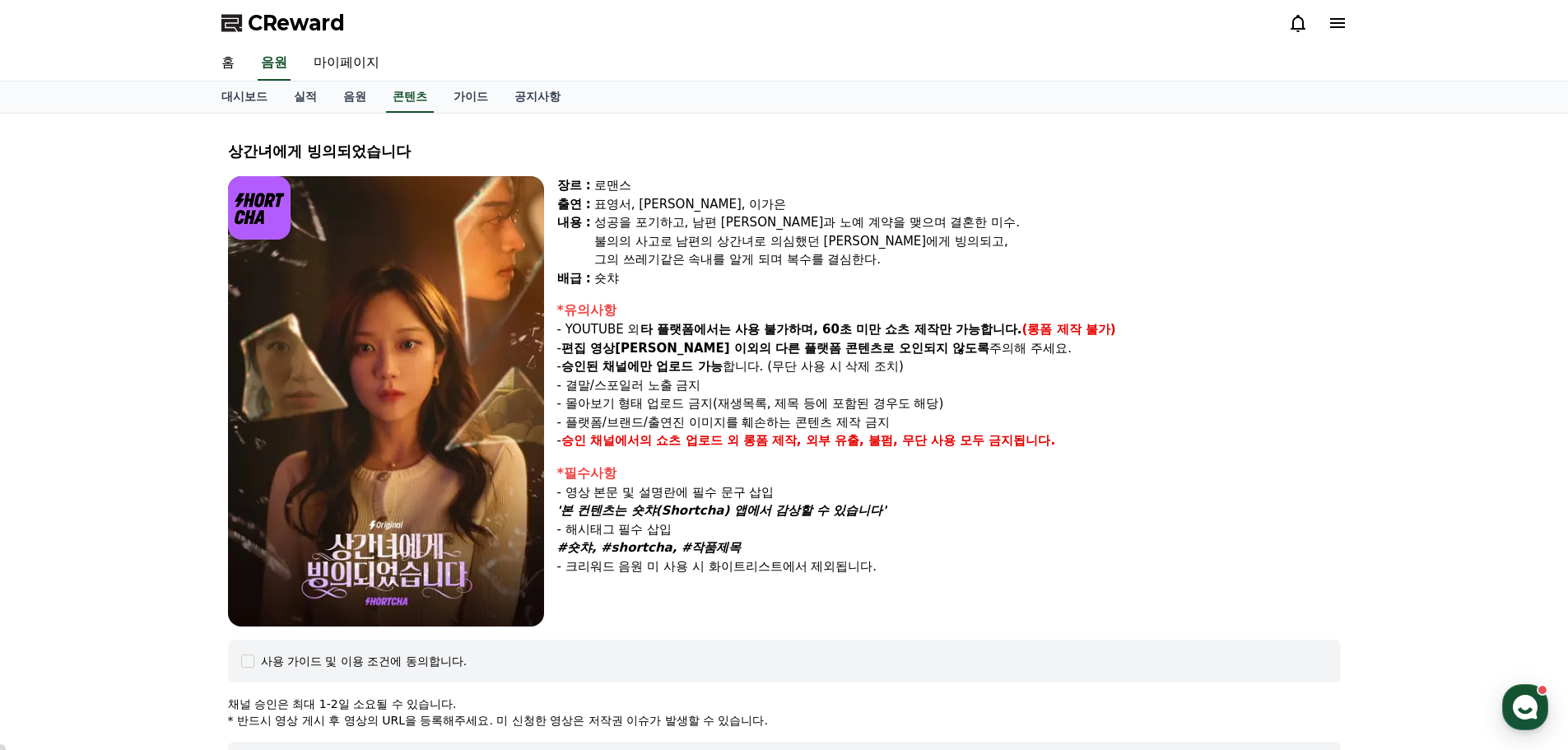
click at [920, 395] on p "- 몰아보기 형태 업로드 금지(재생목록, 제목 등에 포함된 경우도 해당)" at bounding box center [949, 403] width 784 height 19
